Goal: Ask a question

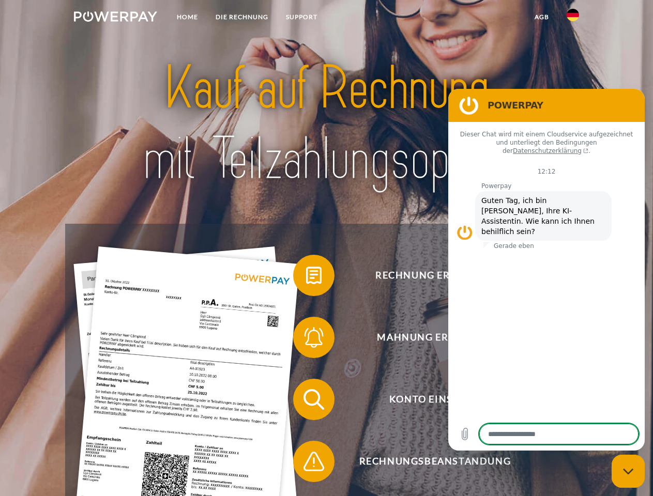
click at [115, 18] on img at bounding box center [115, 16] width 83 height 10
click at [573, 18] on img at bounding box center [573, 15] width 12 height 12
click at [541, 17] on link "agb" at bounding box center [542, 17] width 32 height 19
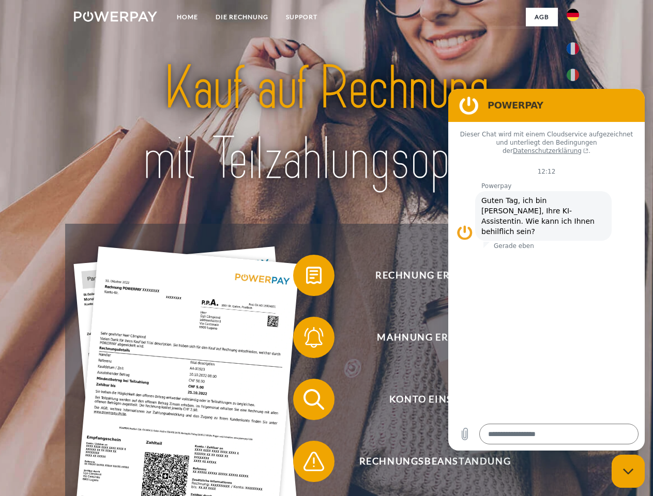
click at [306, 278] on span at bounding box center [298, 276] width 52 height 52
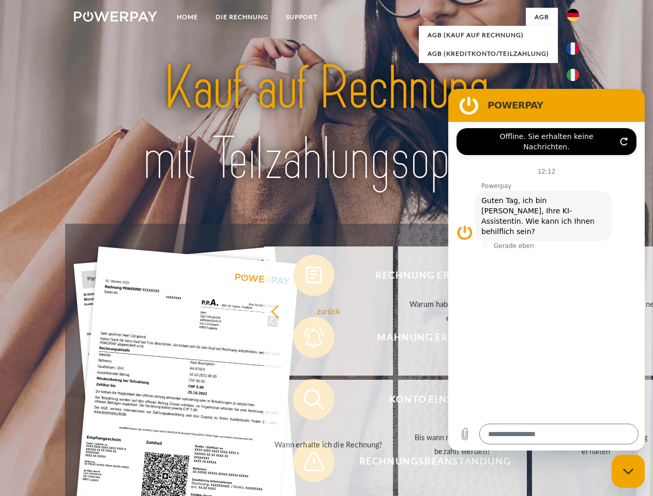
click at [398, 340] on link "Warum habe ich eine Rechnung erhalten?" at bounding box center [462, 311] width 129 height 129
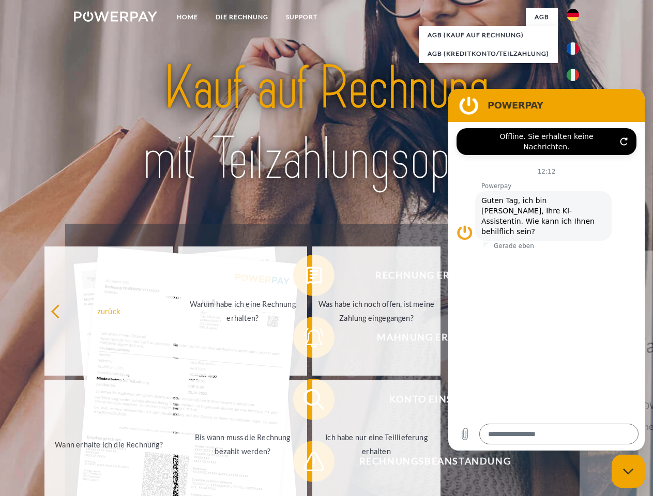
click at [306, 402] on span at bounding box center [298, 400] width 52 height 52
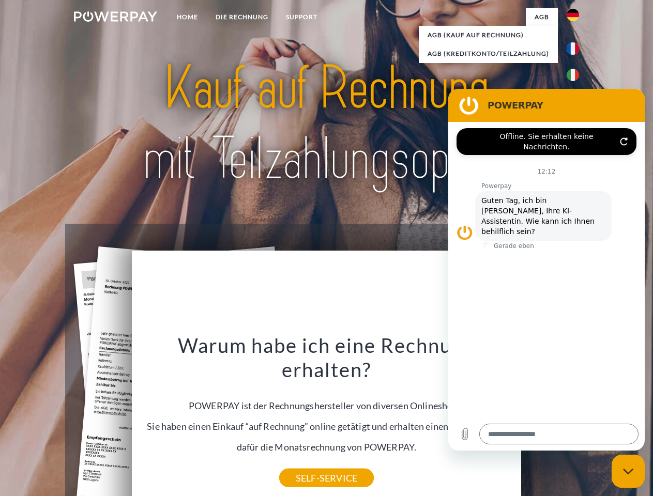
click at [306, 464] on div "Warum habe ich eine Rechnung erhalten? POWERPAY ist der Rechnungshersteller von…" at bounding box center [326, 405] width 377 height 145
click at [628, 471] on icon "Messaging-Fenster schließen" at bounding box center [628, 471] width 11 height 7
type textarea "*"
